Goal: Task Accomplishment & Management: Use online tool/utility

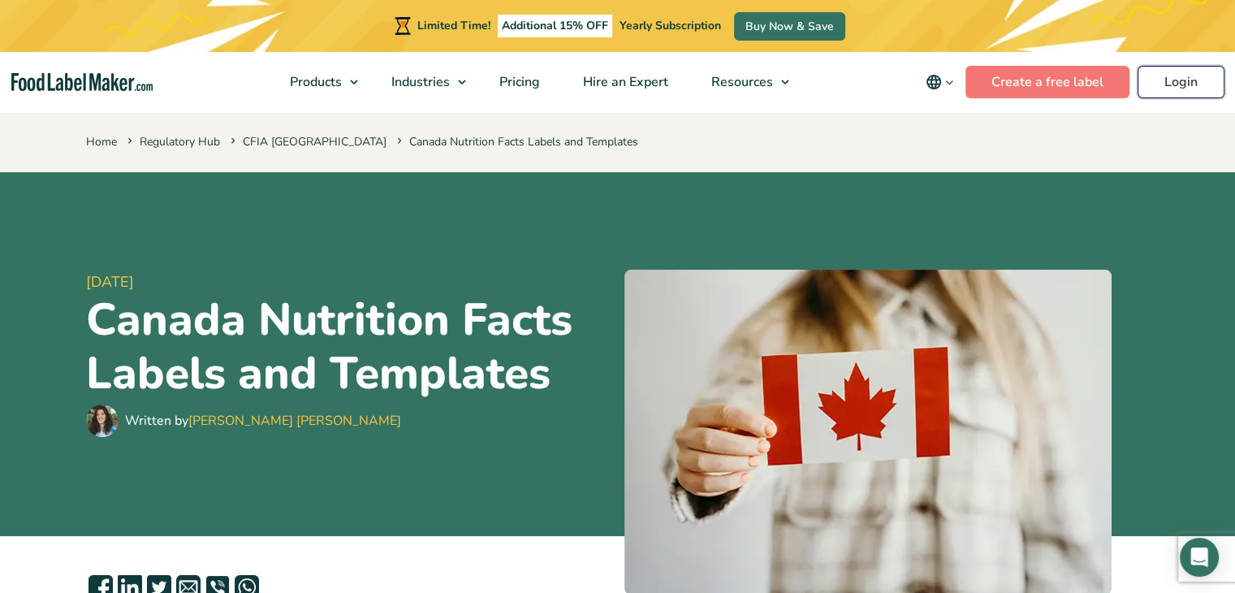
click at [1174, 81] on link "Login" at bounding box center [1181, 82] width 87 height 32
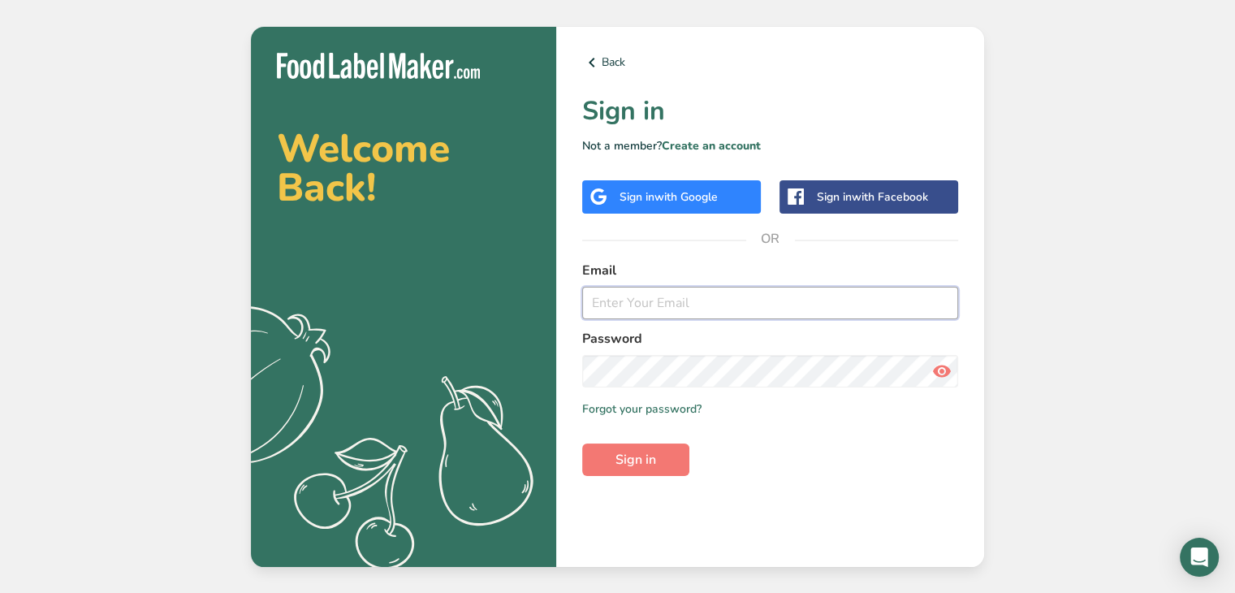
click at [663, 304] on input "email" at bounding box center [770, 303] width 376 height 32
click at [681, 201] on span "with Google" at bounding box center [686, 196] width 63 height 15
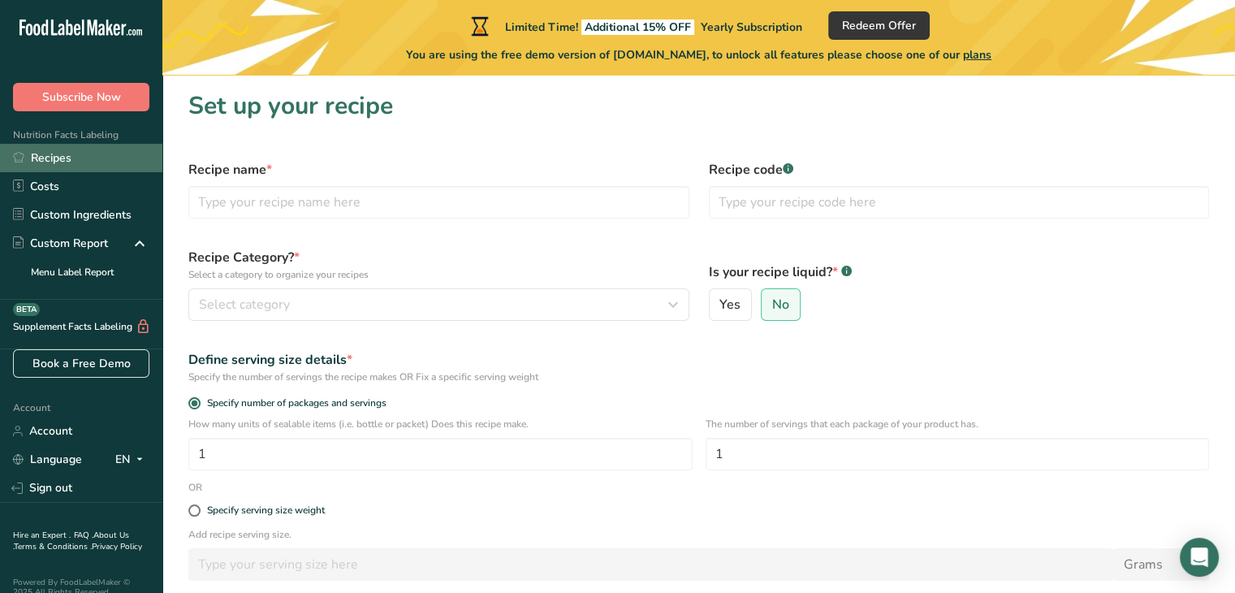
click at [64, 160] on link "Recipes" at bounding box center [81, 158] width 162 height 28
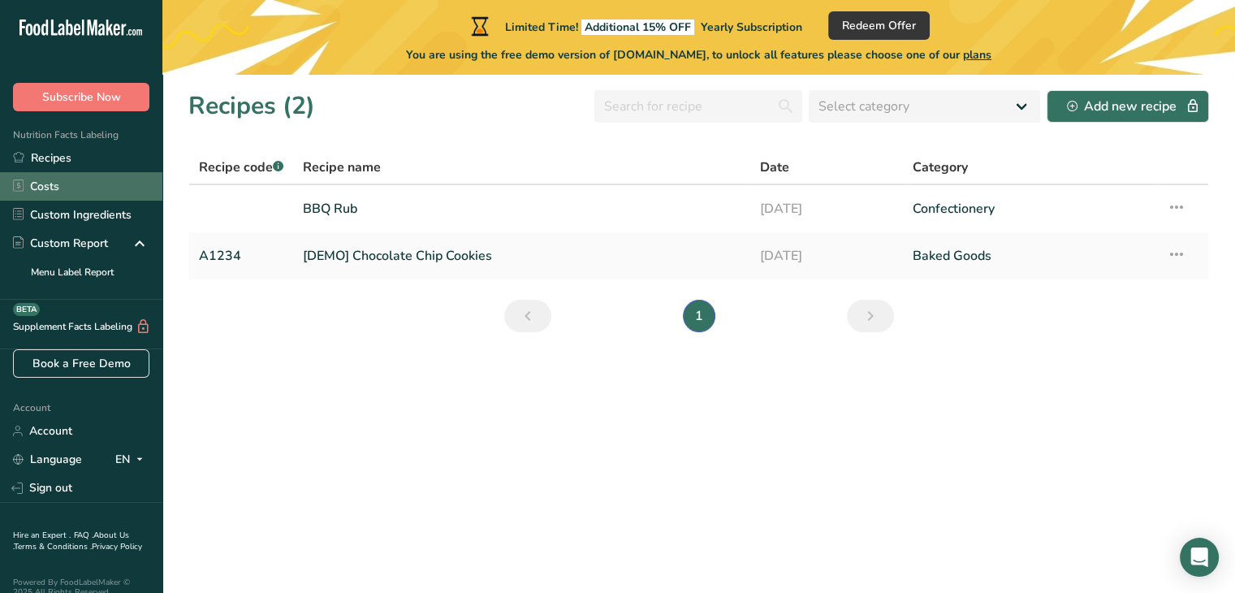
click at [64, 181] on link "Costs" at bounding box center [81, 186] width 162 height 28
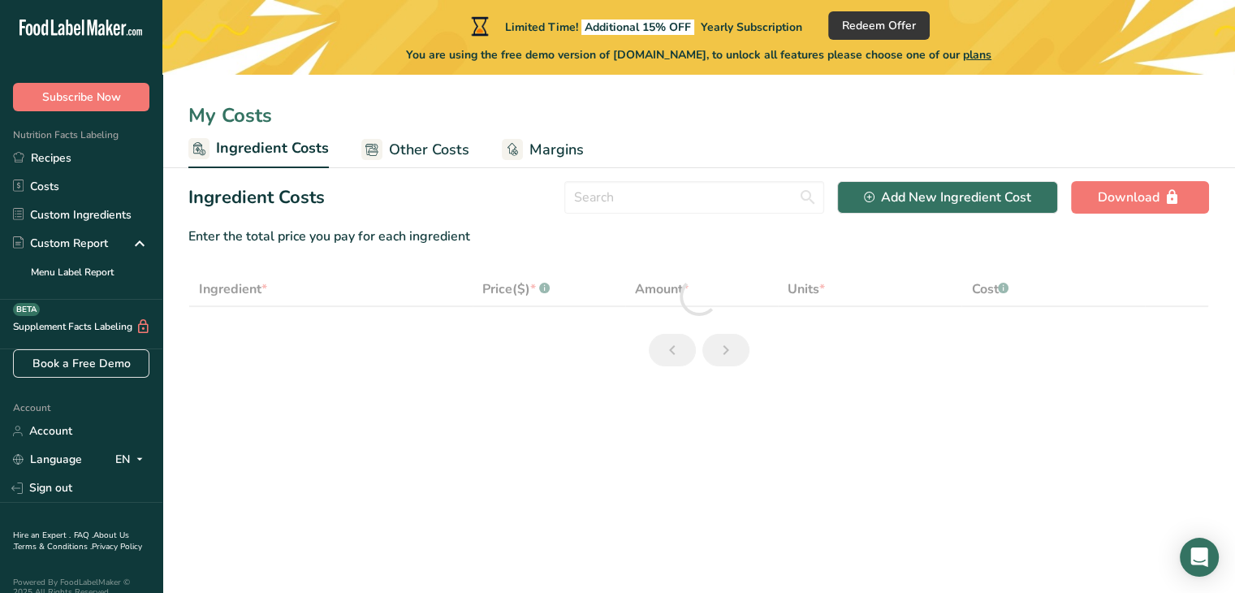
select select "1"
